Goal: Check status: Check status

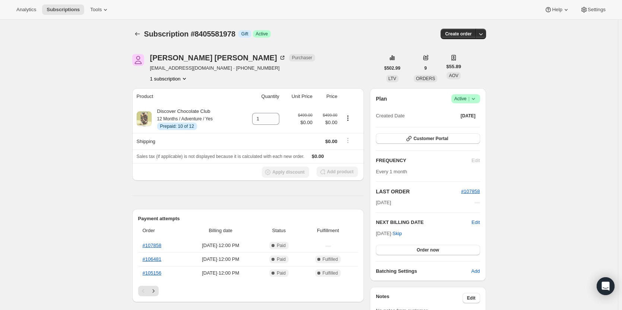
click at [212, 37] on span "Subscription #8405581978" at bounding box center [189, 34] width 91 height 8
copy span "8405581978"
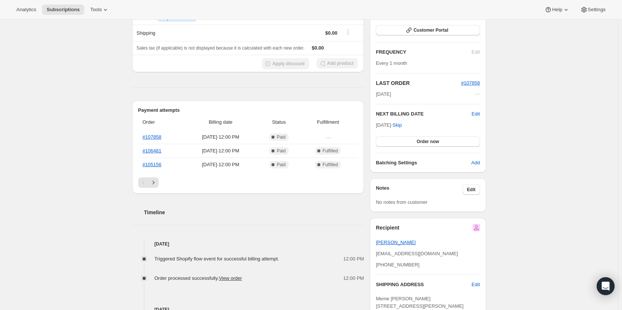
scroll to position [112, 0]
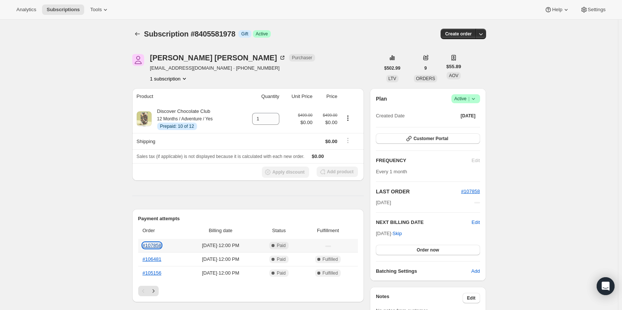
click at [157, 244] on link "#107858" at bounding box center [152, 246] width 19 height 6
